Goal: Task Accomplishment & Management: Manage account settings

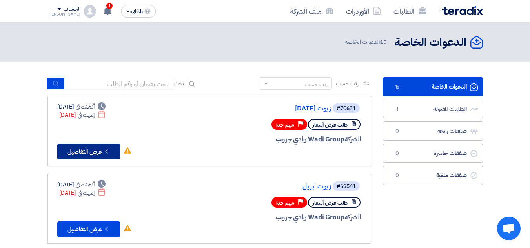
click at [87, 153] on button "Check details عرض التفاصيل" at bounding box center [88, 152] width 63 height 16
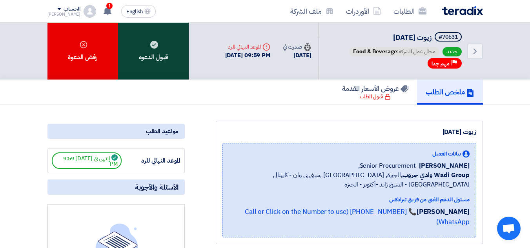
click at [151, 61] on div "قبول الدعوه" at bounding box center [153, 51] width 71 height 57
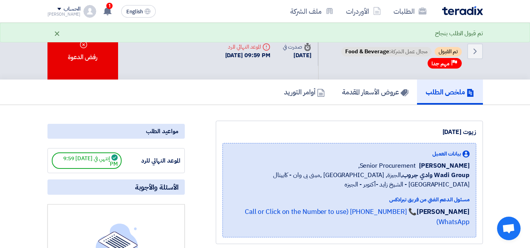
click at [57, 32] on div "×" at bounding box center [57, 33] width 7 height 9
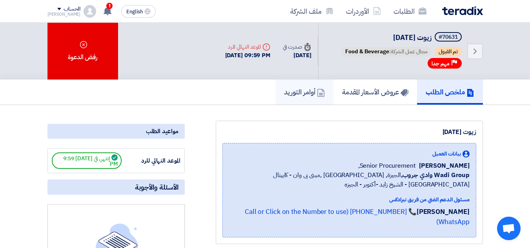
click at [317, 94] on icon at bounding box center [321, 93] width 8 height 8
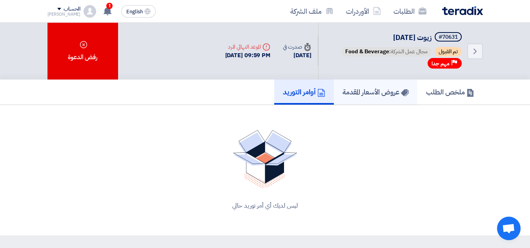
click at [386, 87] on h5 "عروض الأسعار المقدمة" at bounding box center [375, 91] width 66 height 9
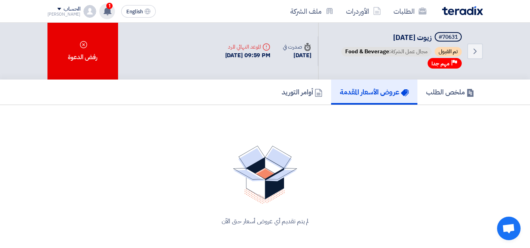
click at [106, 5] on span "1" at bounding box center [109, 6] width 6 height 6
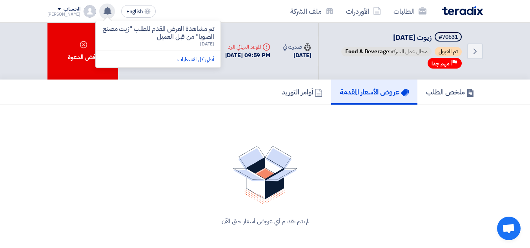
click at [177, 31] on p "تم مشاهدة العرض المقدم للطلب "زيت مصنع الصويا" من قبل العميل" at bounding box center [158, 33] width 112 height 16
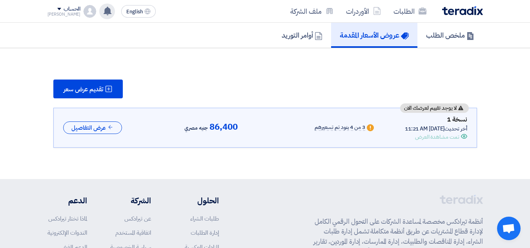
scroll to position [60, 0]
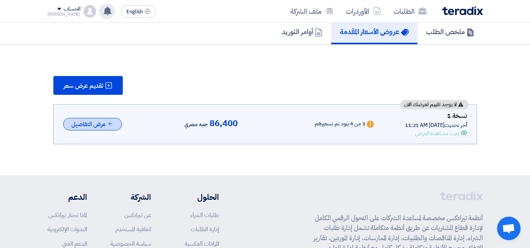
click at [89, 127] on button "عرض التفاصيل" at bounding box center [92, 124] width 59 height 13
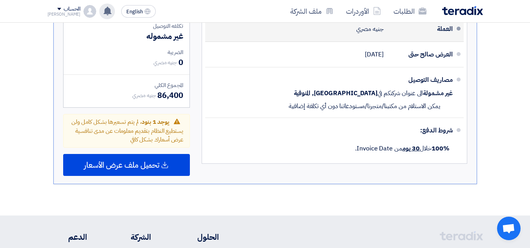
scroll to position [453, 0]
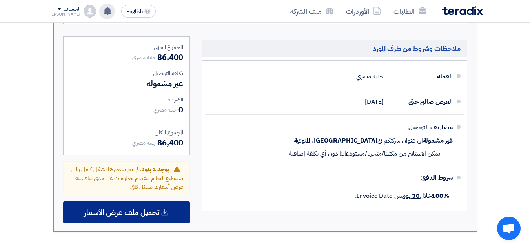
click at [115, 210] on span "تحميل ملف عرض الأسعار" at bounding box center [121, 212] width 75 height 7
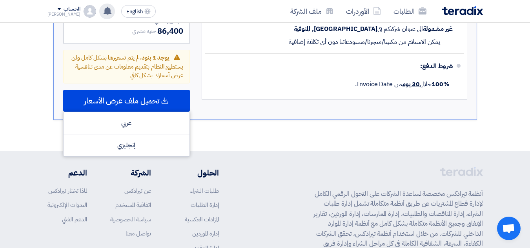
scroll to position [588, 0]
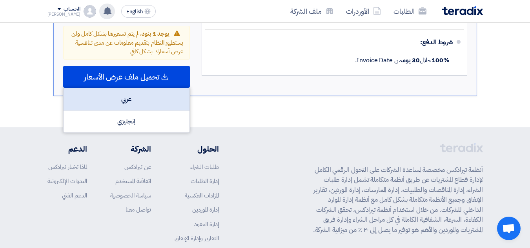
click at [138, 94] on div "عربي" at bounding box center [127, 99] width 126 height 22
